Goal: Navigation & Orientation: Find specific page/section

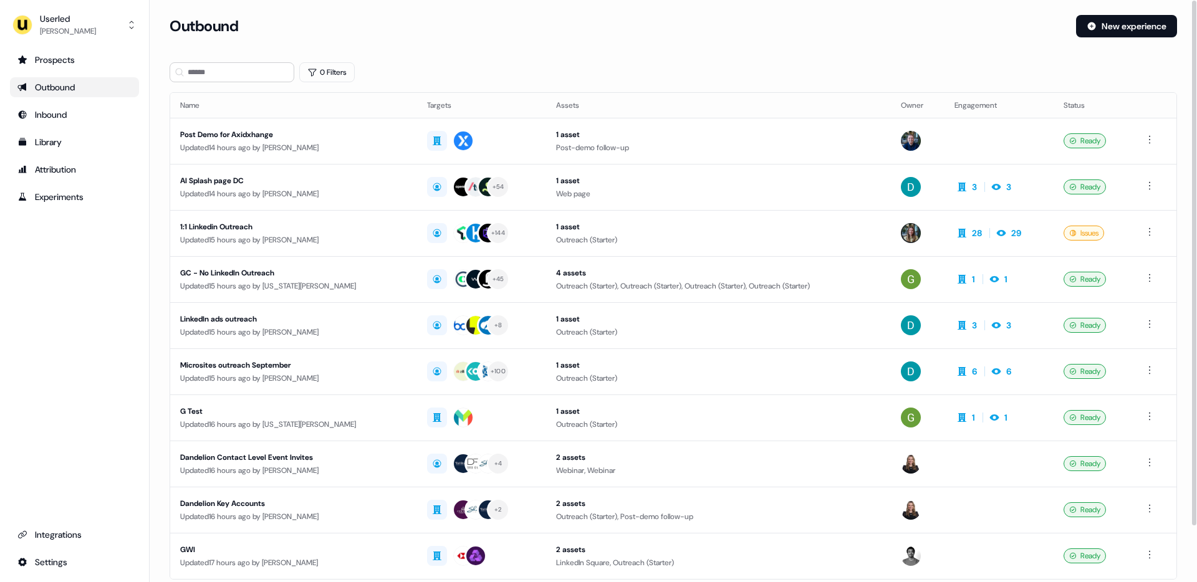
click at [424, 64] on div "0 Filters" at bounding box center [673, 72] width 1007 height 20
click at [57, 23] on div "Userled" at bounding box center [68, 18] width 56 height 12
